Goal: Navigation & Orientation: Understand site structure

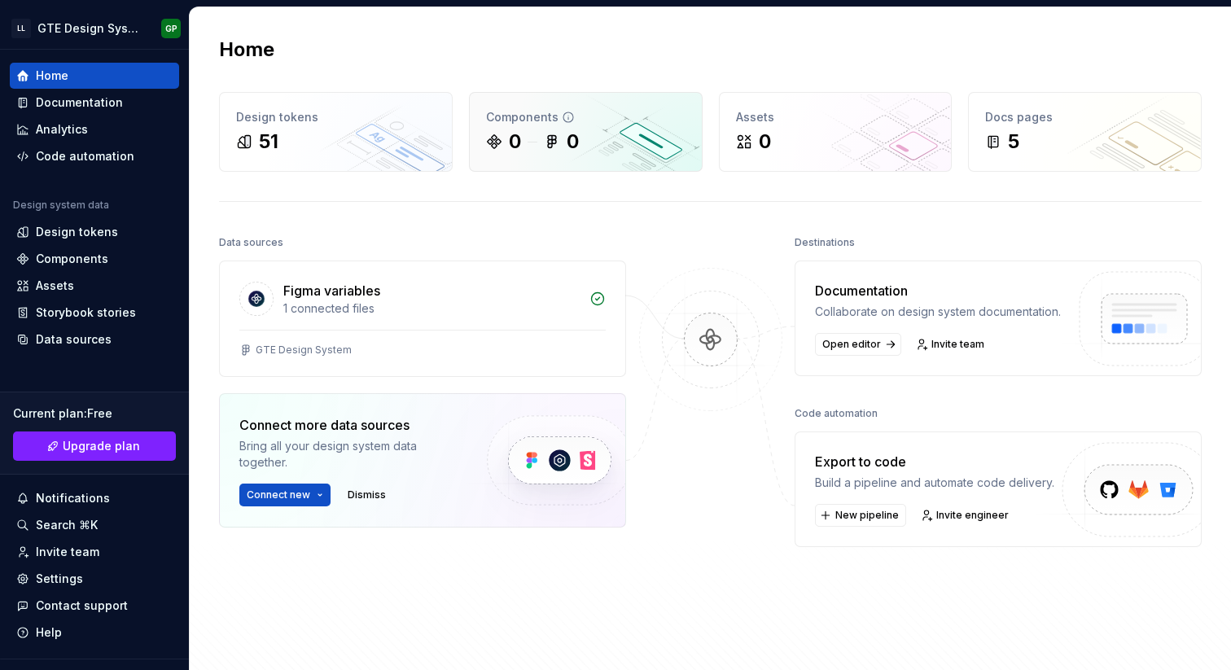
click at [563, 102] on div "Components 0 0" at bounding box center [586, 132] width 232 height 78
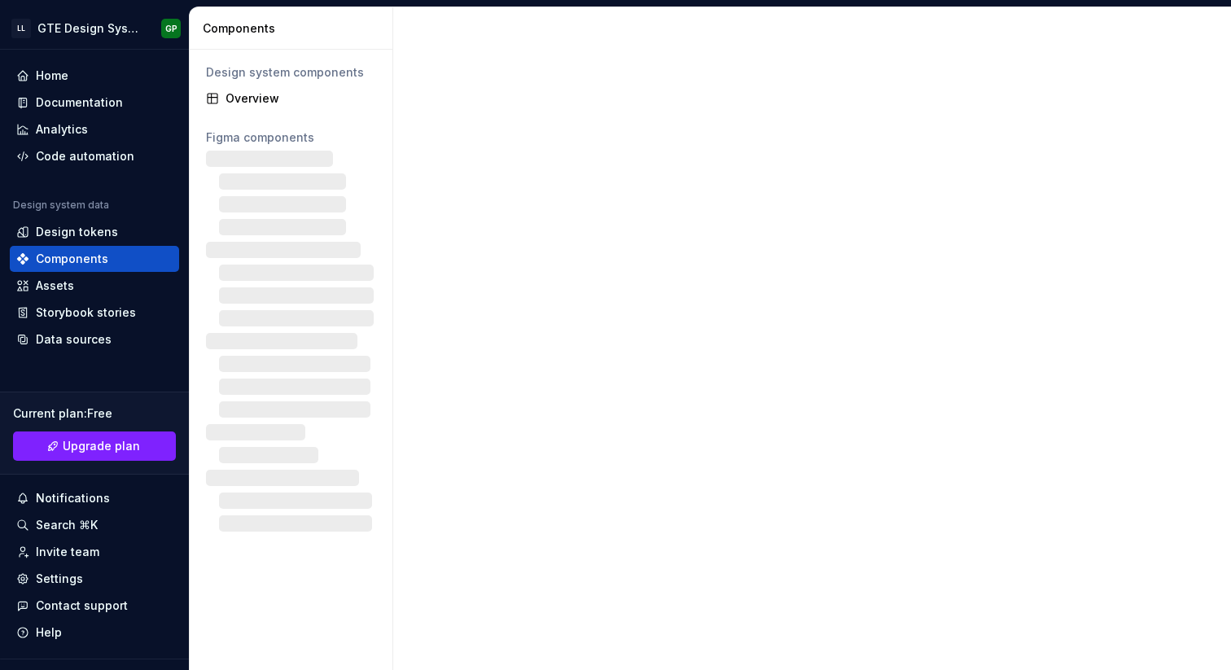
click at [573, 130] on div at bounding box center [812, 338] width 838 height 663
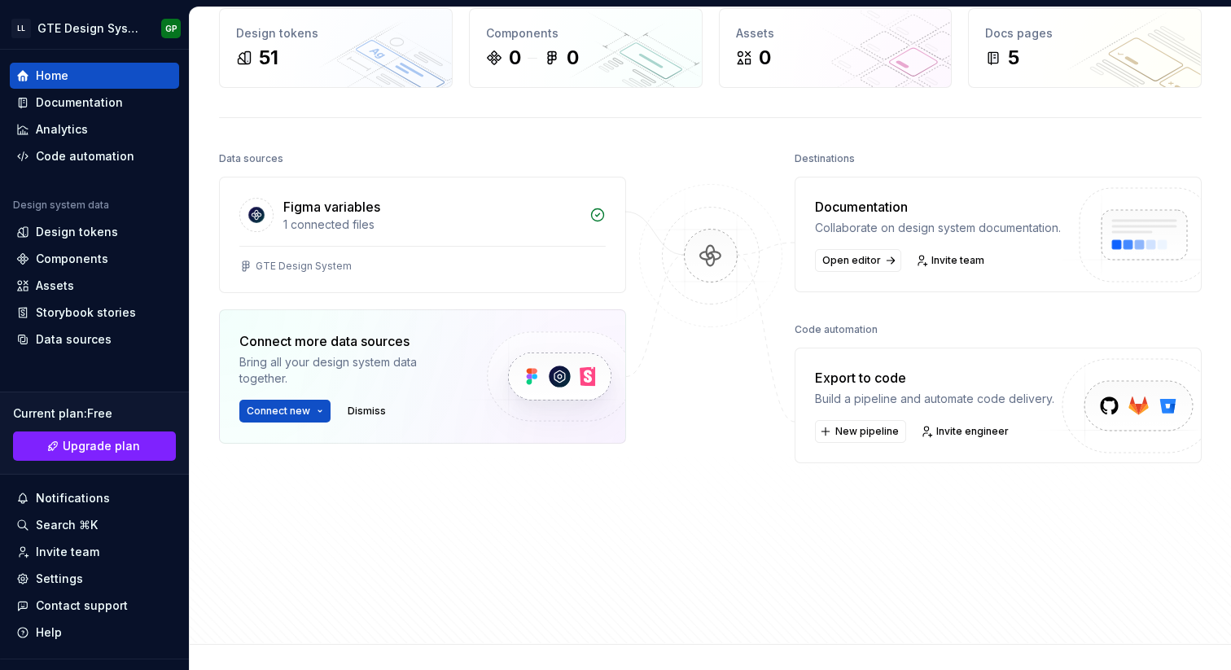
scroll to position [143, 0]
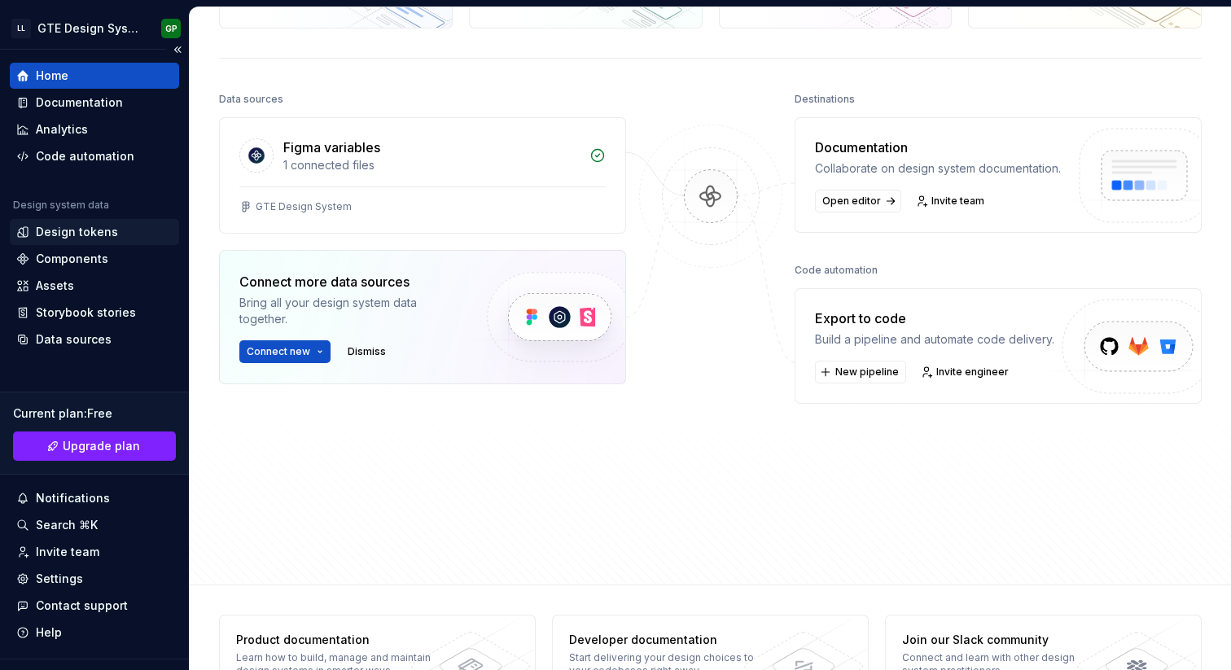
click at [76, 224] on div "Design tokens" at bounding box center [77, 232] width 82 height 16
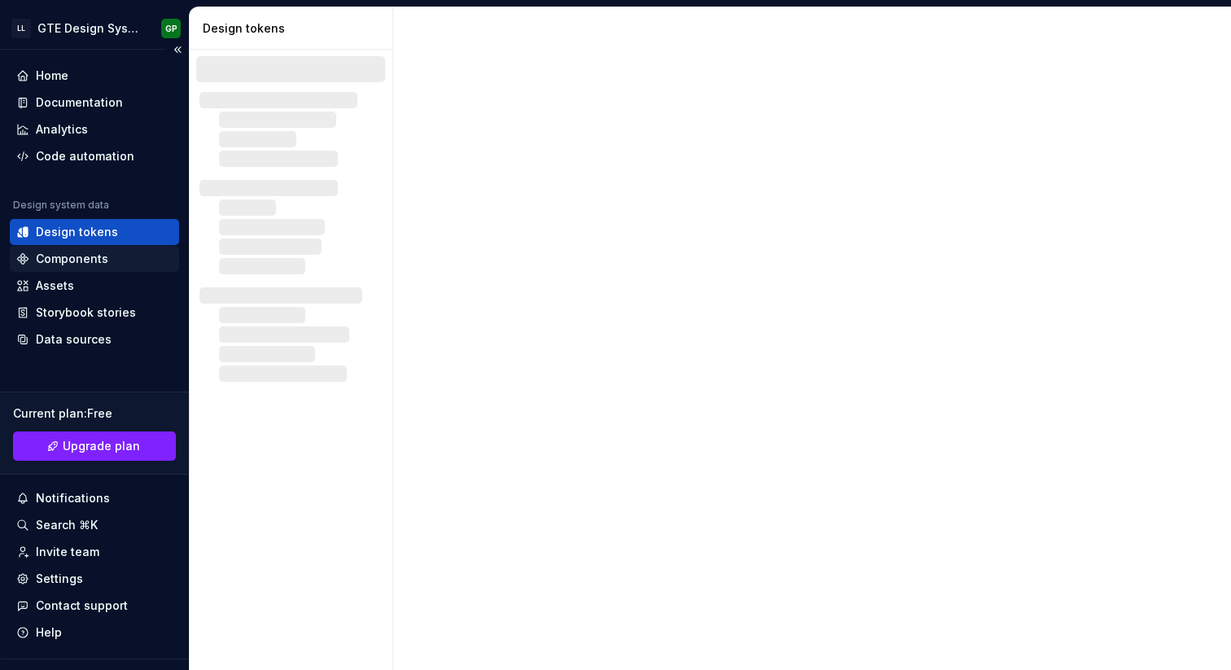
click at [73, 257] on div "Components" at bounding box center [72, 259] width 72 height 16
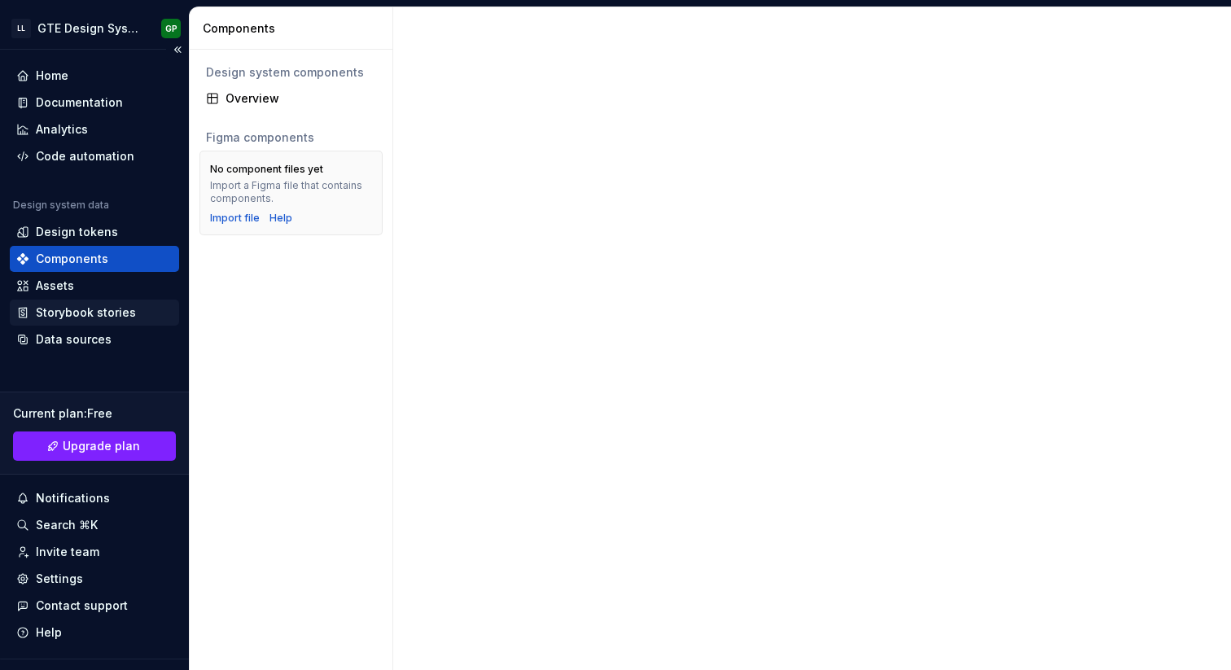
click at [73, 303] on div "Storybook stories" at bounding box center [94, 313] width 169 height 26
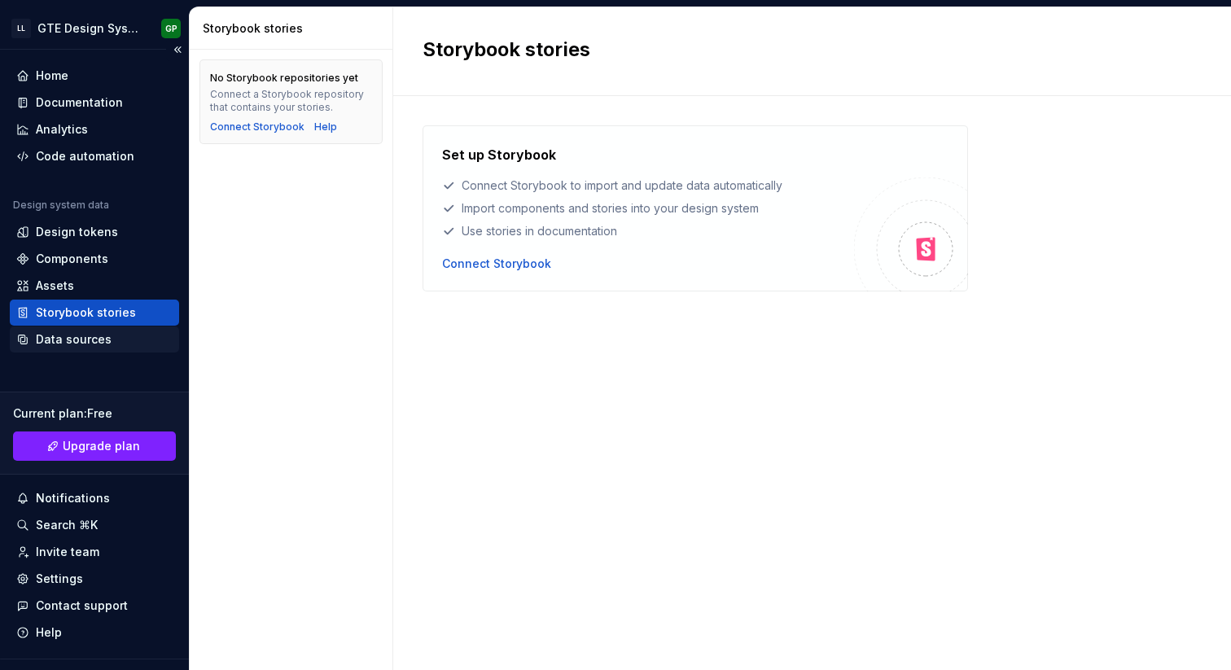
click at [72, 335] on div "Data sources" at bounding box center [74, 339] width 76 height 16
